Goal: Task Accomplishment & Management: Manage account settings

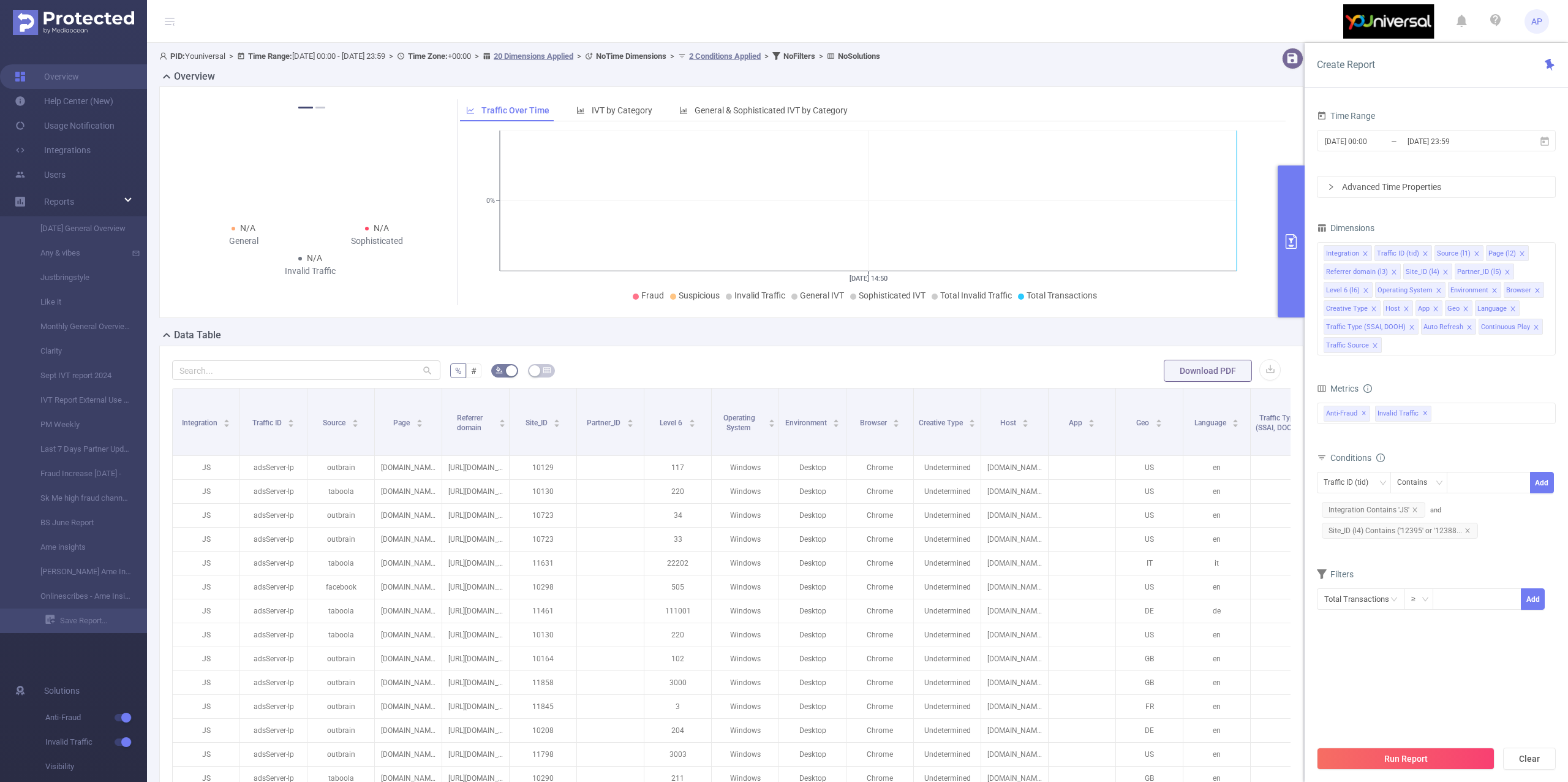
scroll to position [0, 525]
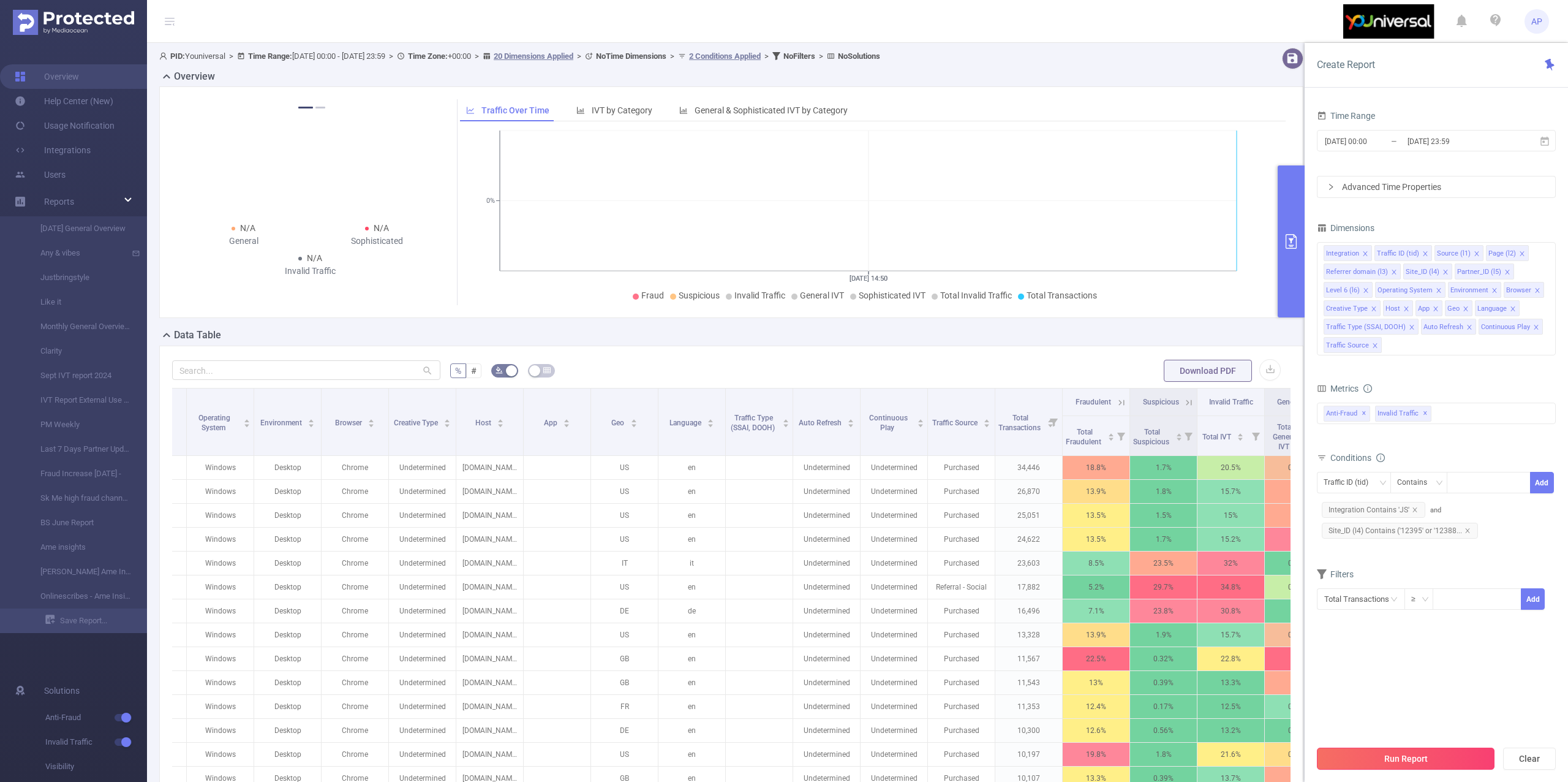
click at [1408, 748] on button "Run Report" at bounding box center [1405, 758] width 178 height 22
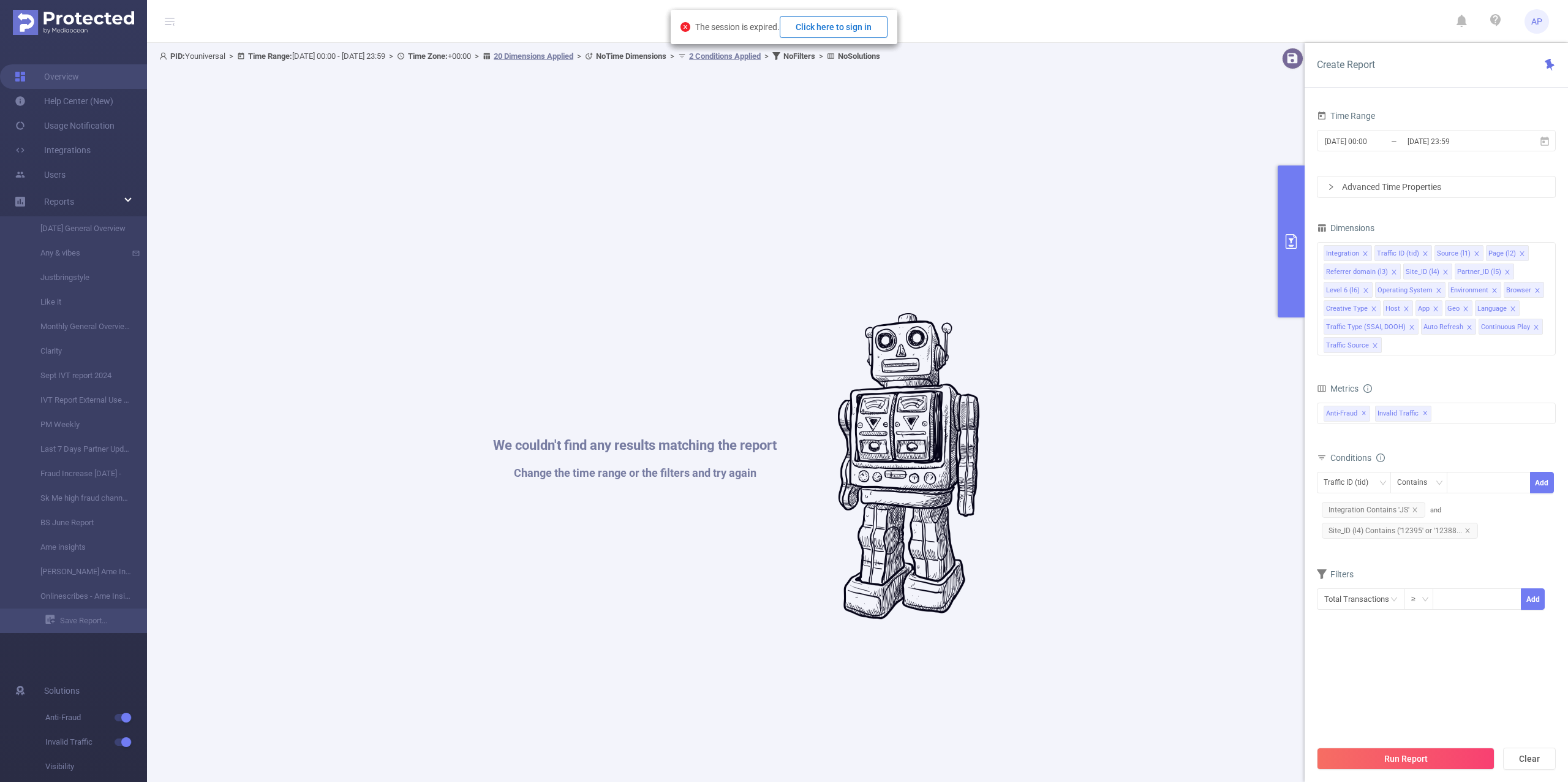
click at [861, 32] on button "Click here to sign in" at bounding box center [833, 26] width 108 height 22
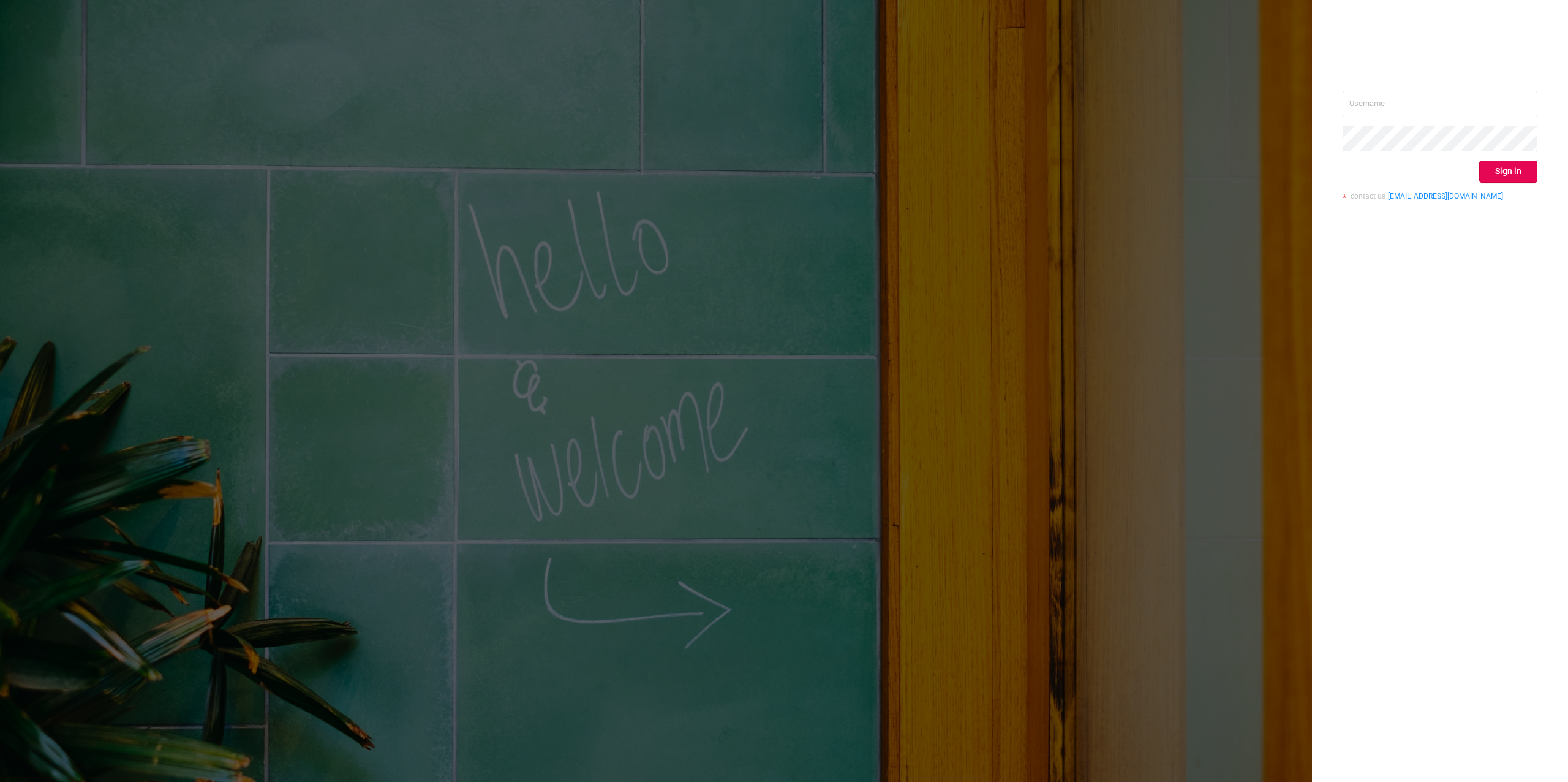
type input "[PERSON_NAME][EMAIL_ADDRESS][DOMAIN_NAME]"
click at [1513, 165] on button "Sign in" at bounding box center [1508, 171] width 58 height 22
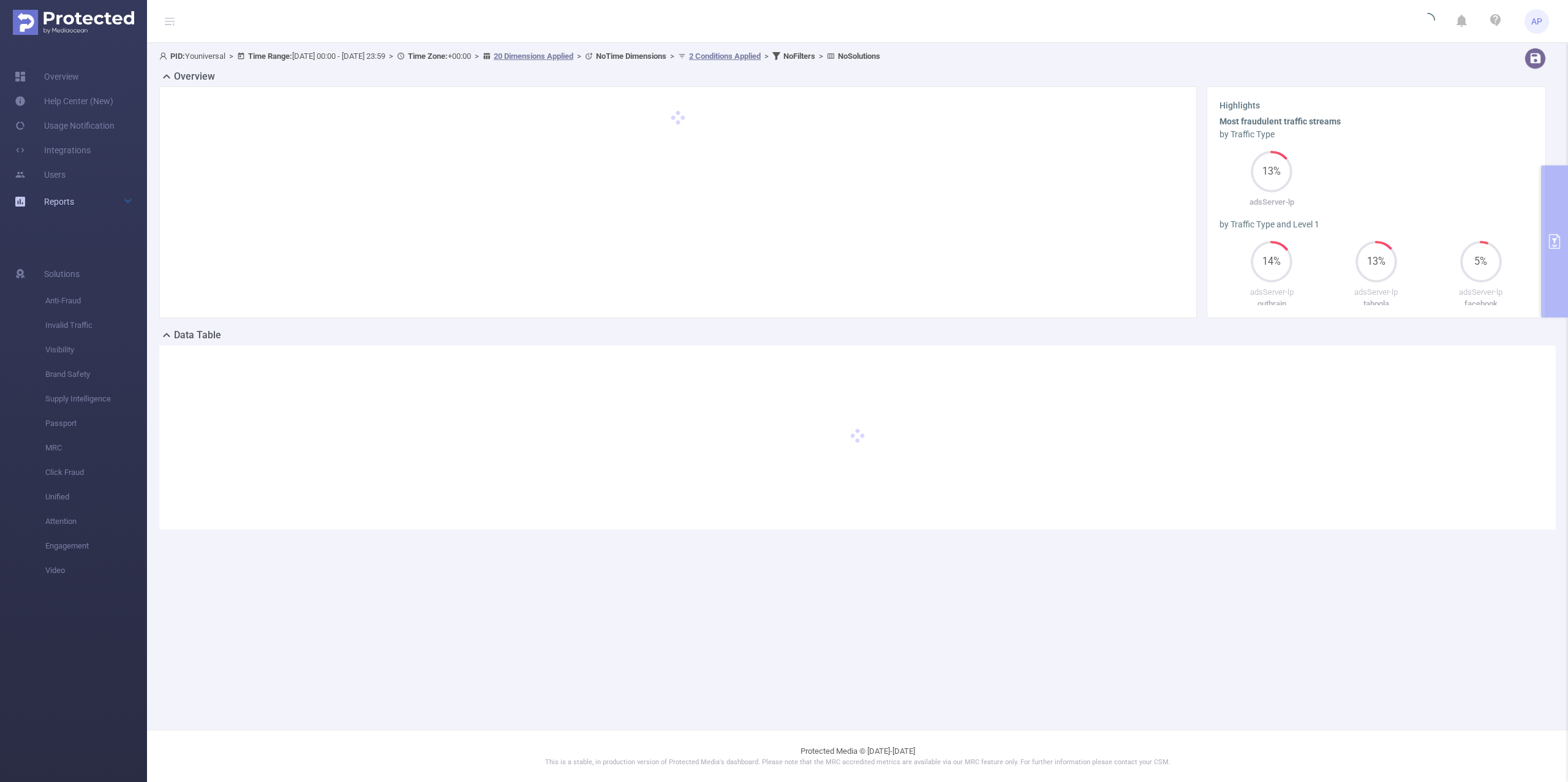
drag, startPoint x: 84, startPoint y: 218, endPoint x: 87, endPoint y: 206, distance: 12.4
click at [84, 211] on ul "Overview Help Center (New) Usage Notification Integrations Users Reports" at bounding box center [73, 140] width 147 height 195
click at [87, 206] on div "Reports" at bounding box center [73, 201] width 147 height 24
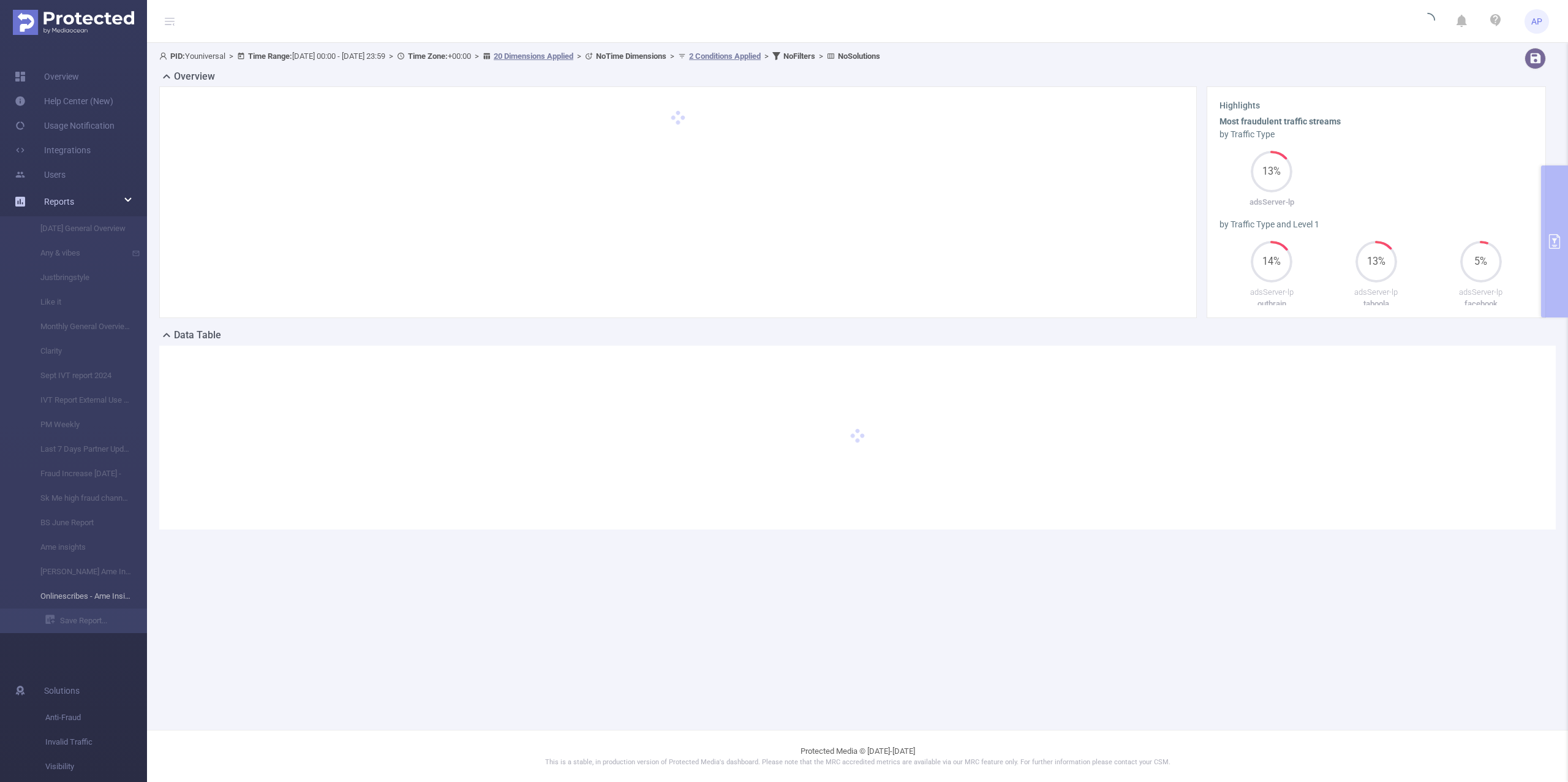
click at [105, 598] on li "Onlinescribes - Ame Insights" at bounding box center [73, 596] width 147 height 24
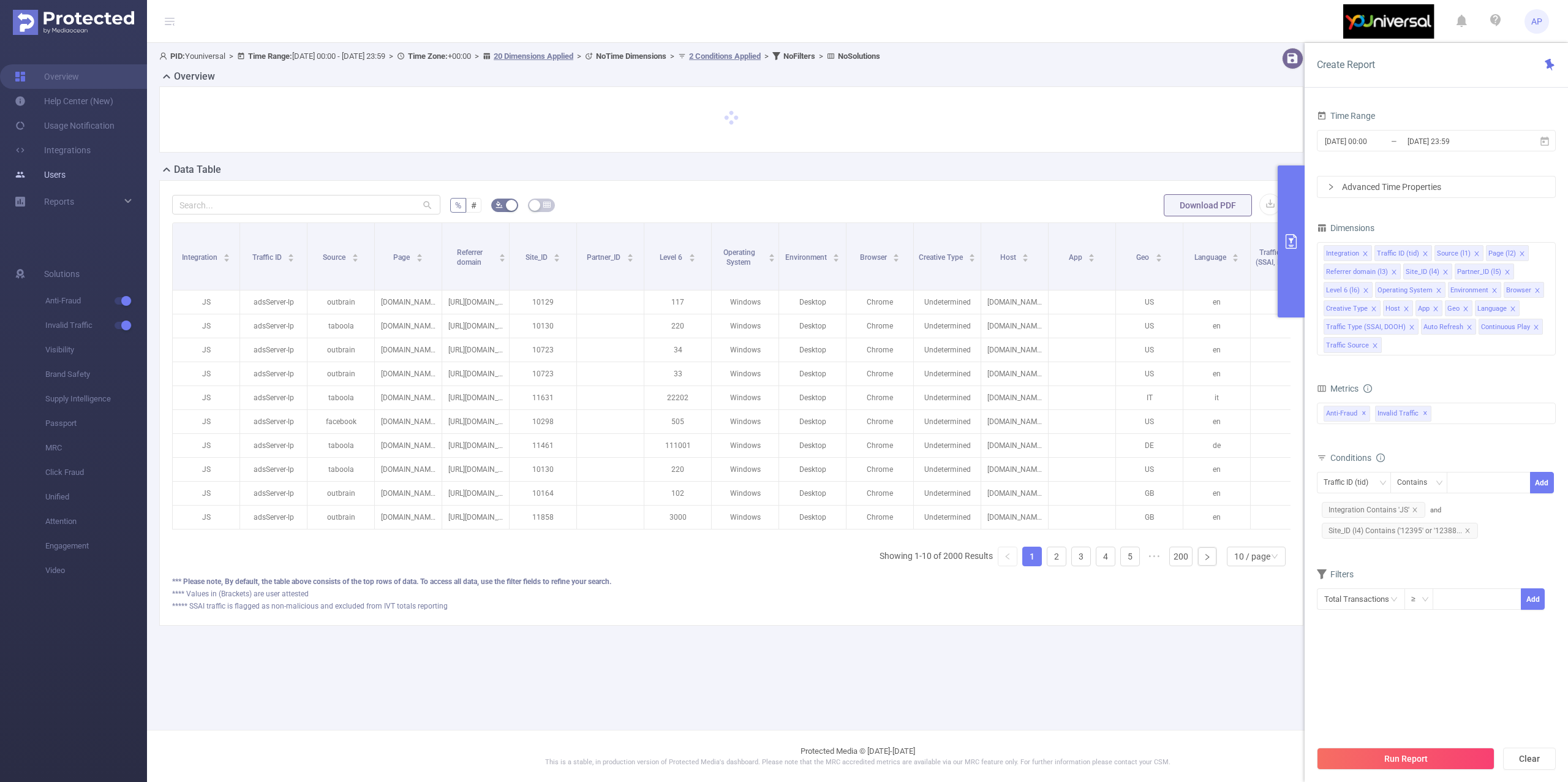
click at [66, 186] on link "Users" at bounding box center [40, 175] width 51 height 24
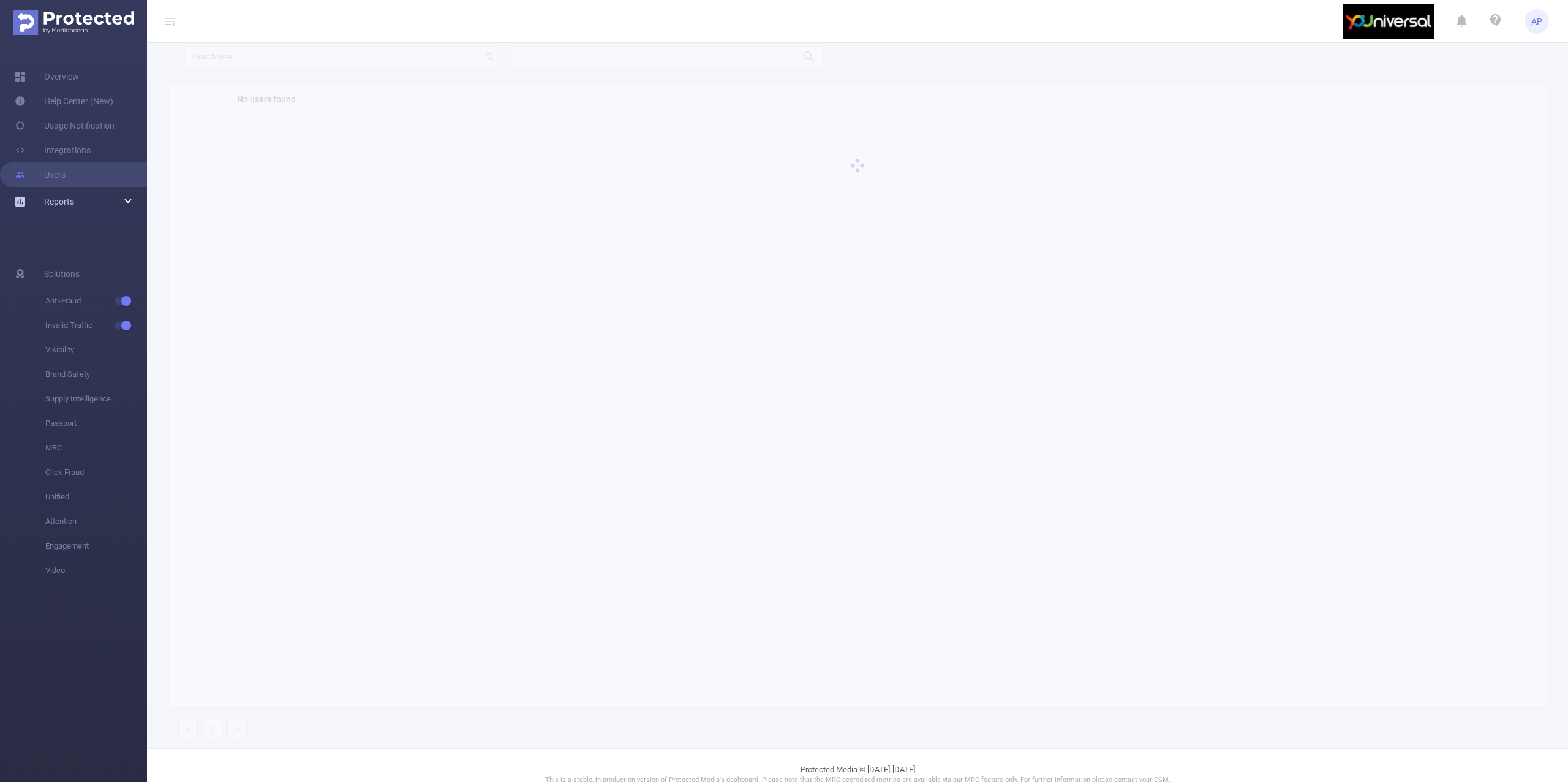
click at [86, 213] on div "Reports" at bounding box center [73, 201] width 147 height 24
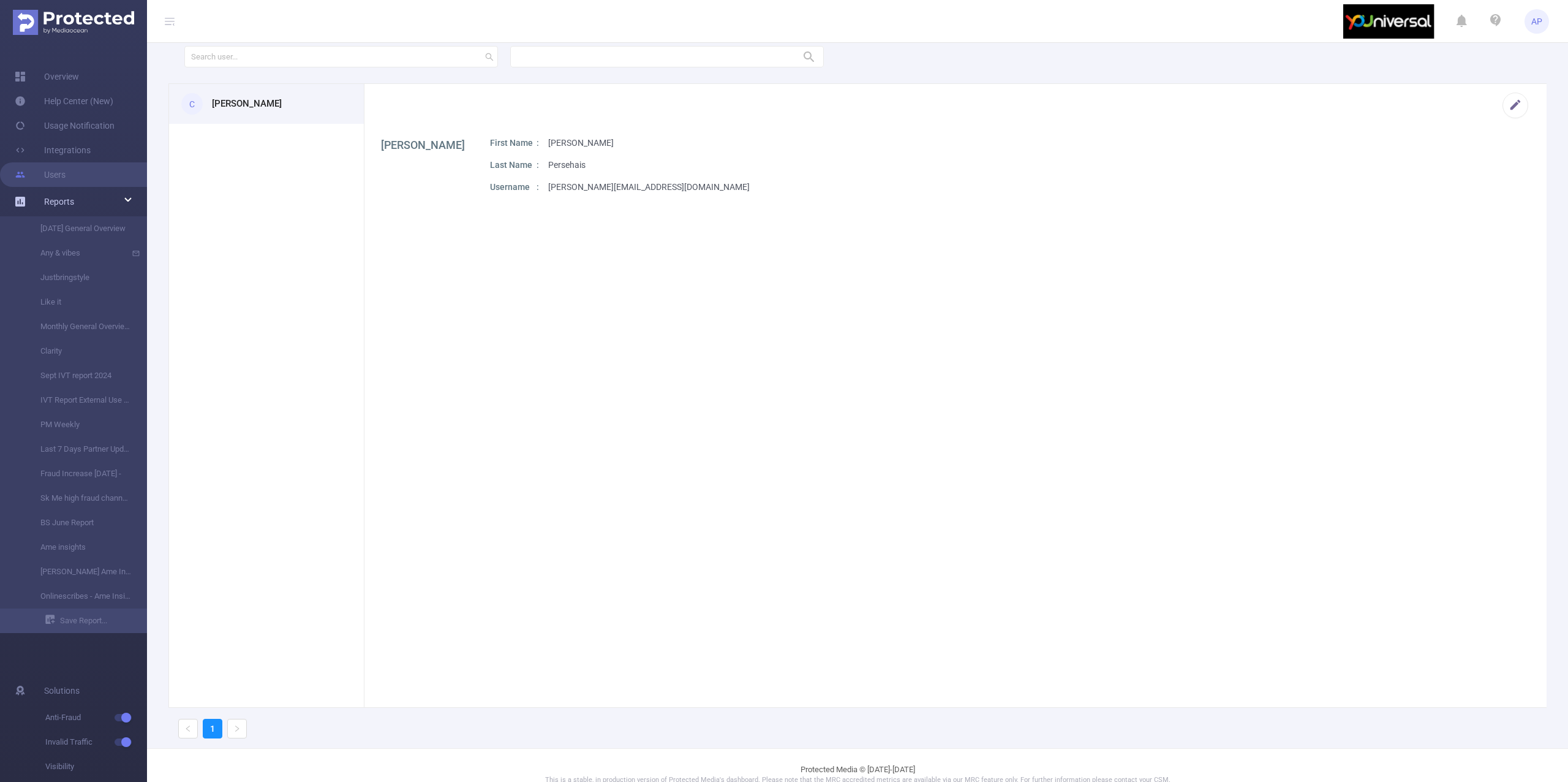
click at [86, 201] on div "Reports" at bounding box center [73, 201] width 147 height 24
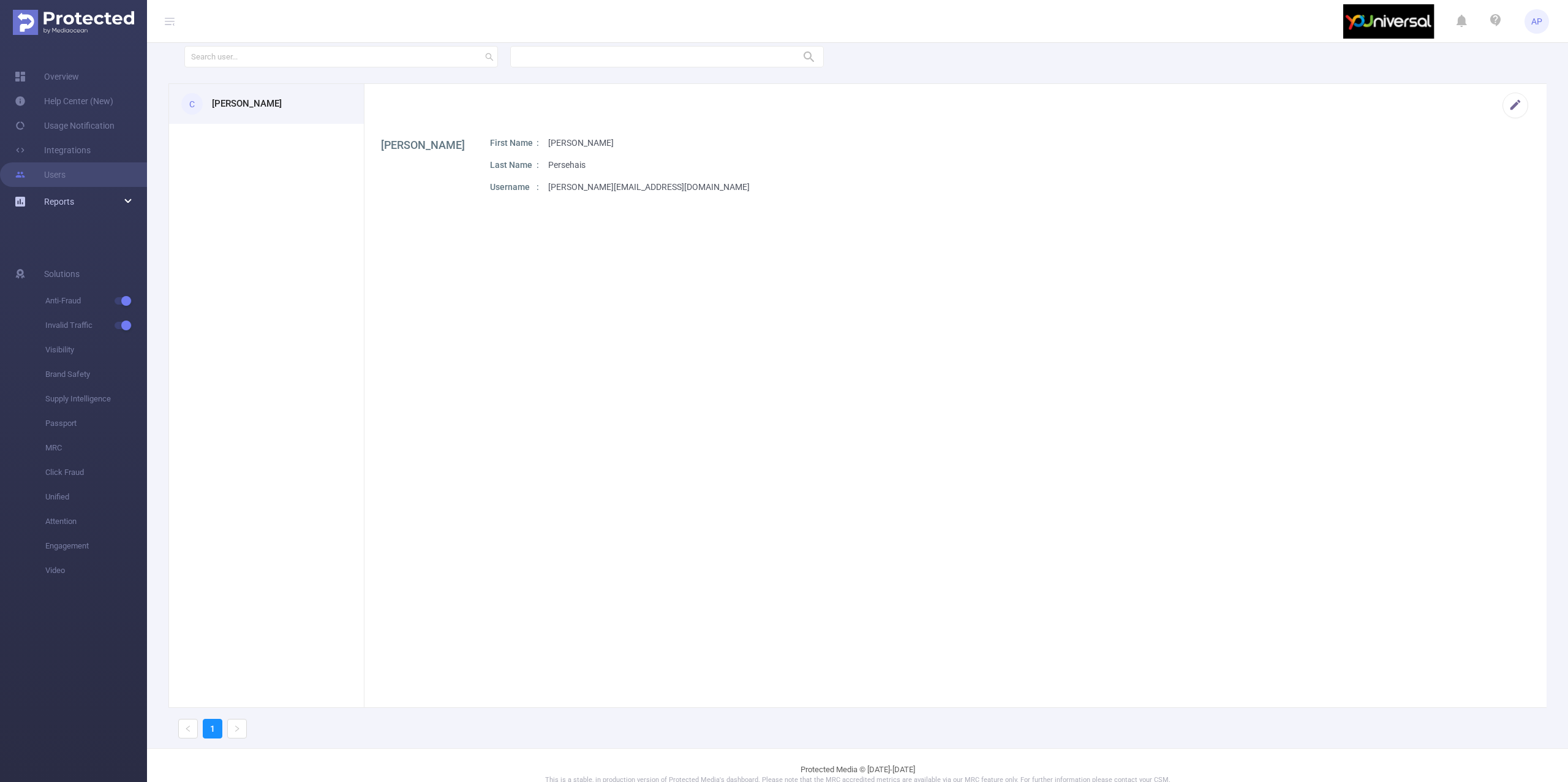
click at [86, 201] on div "Reports" at bounding box center [73, 201] width 147 height 24
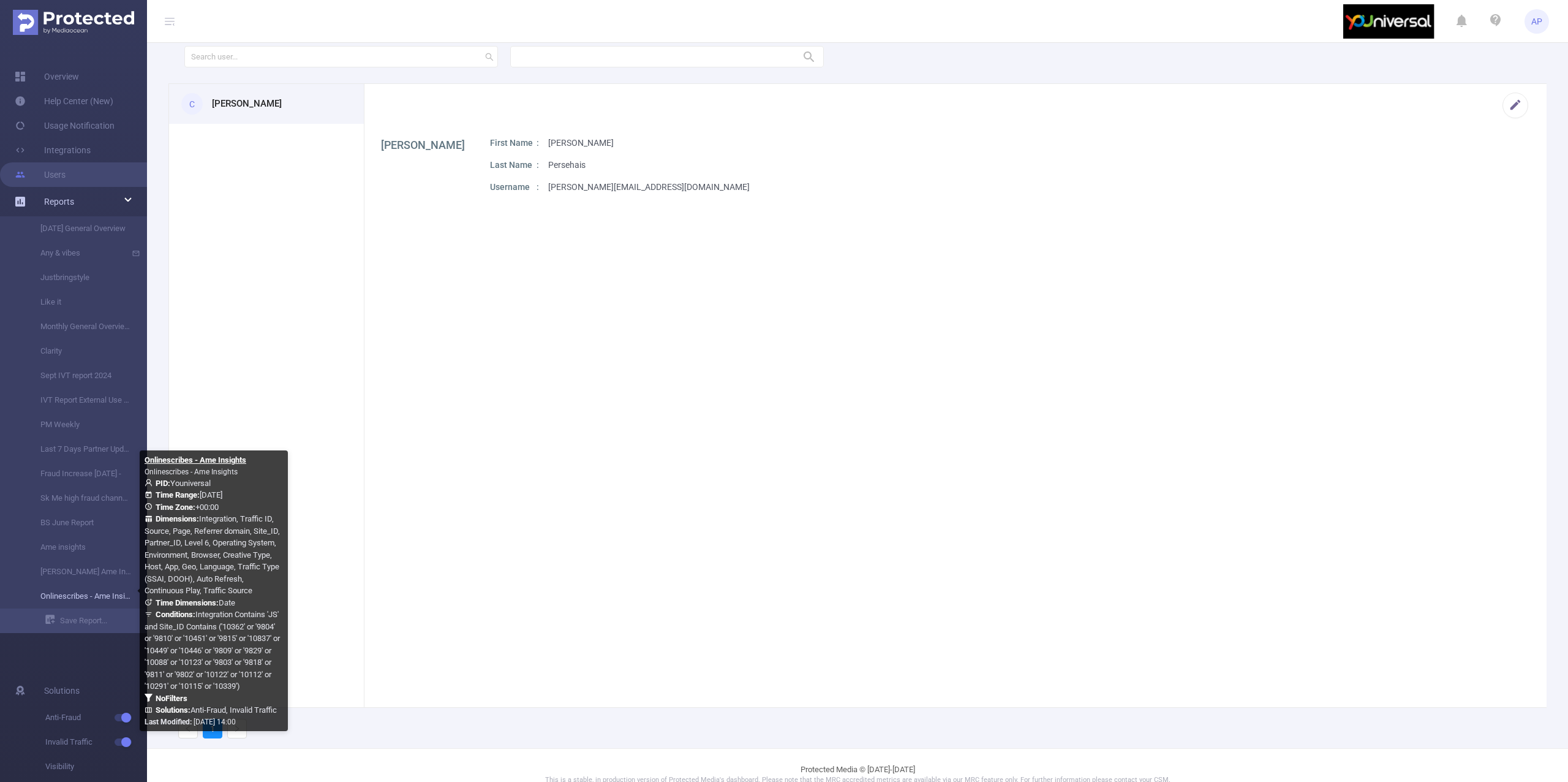
click at [66, 597] on link "Onlinescribes - Ame Insights" at bounding box center [78, 596] width 108 height 24
